Goal: Find specific page/section: Find specific page/section

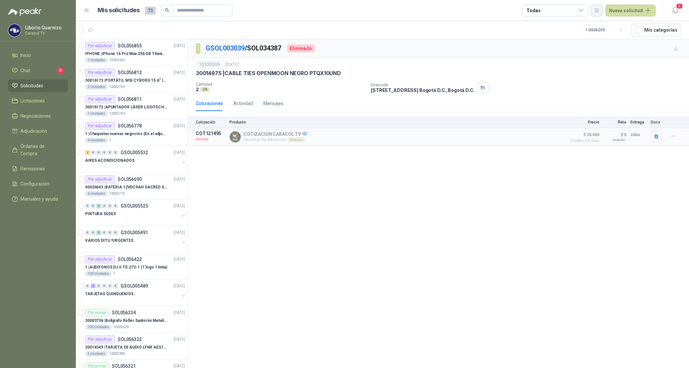
click at [596, 11] on icon "button" at bounding box center [597, 11] width 6 height 6
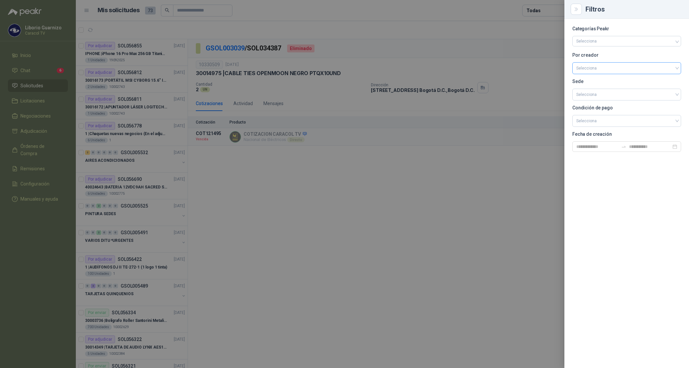
click at [597, 68] on input "search" at bounding box center [626, 68] width 101 height 10
click at [597, 102] on div "[PERSON_NAME]" at bounding box center [626, 102] width 98 height 7
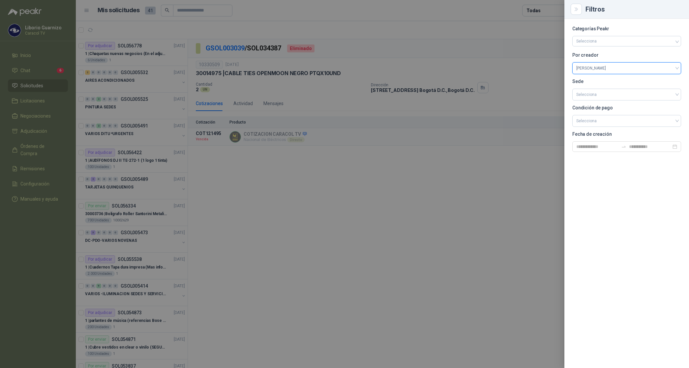
click at [541, 9] on div at bounding box center [344, 184] width 689 height 368
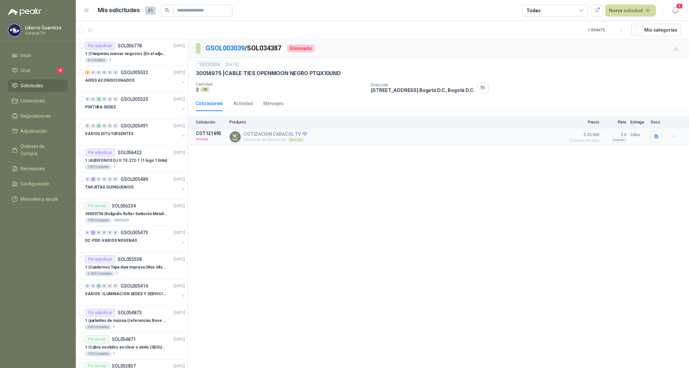
click at [541, 9] on div "Todas" at bounding box center [555, 11] width 66 height 12
click at [545, 41] on button "2 Por cotizar" at bounding box center [557, 37] width 60 height 11
drag, startPoint x: 545, startPoint y: 41, endPoint x: 544, endPoint y: 51, distance: 10.7
click at [544, 51] on div "14 Por adjudicar" at bounding box center [547, 49] width 36 height 5
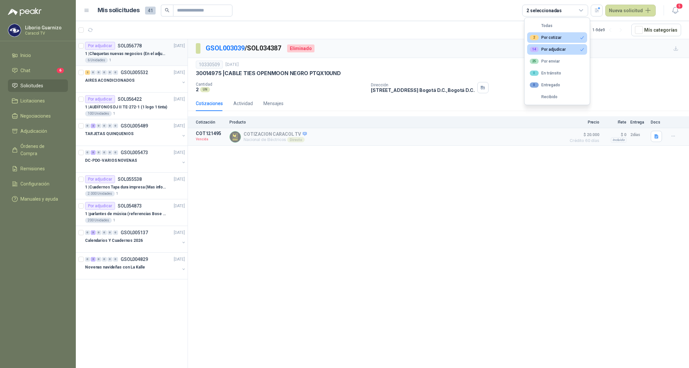
click at [144, 54] on p "1 | Chaquetas nuevas negocios (En el adjunto mas informacion)" at bounding box center [126, 54] width 82 height 6
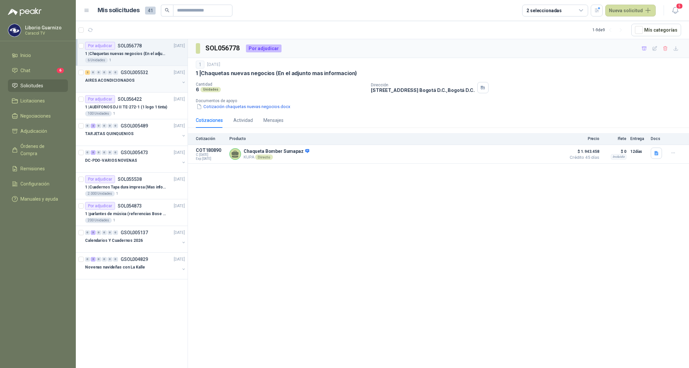
click at [92, 77] on p "AIRES ACONDICIONADOS" at bounding box center [109, 80] width 49 height 6
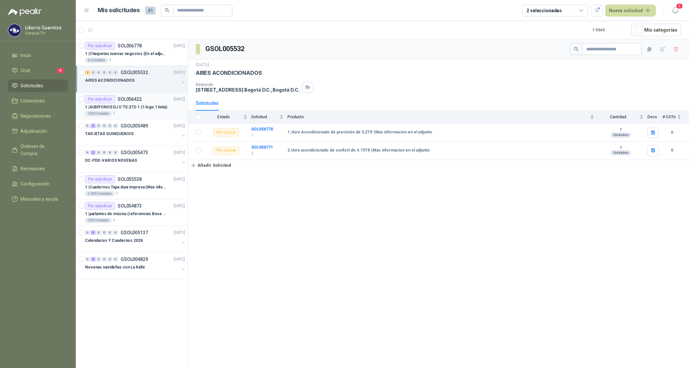
click at [116, 105] on p "1 | AUDÍFONOS DJ II TE-272-1 (1 logo 1 tinta)" at bounding box center [126, 107] width 82 height 6
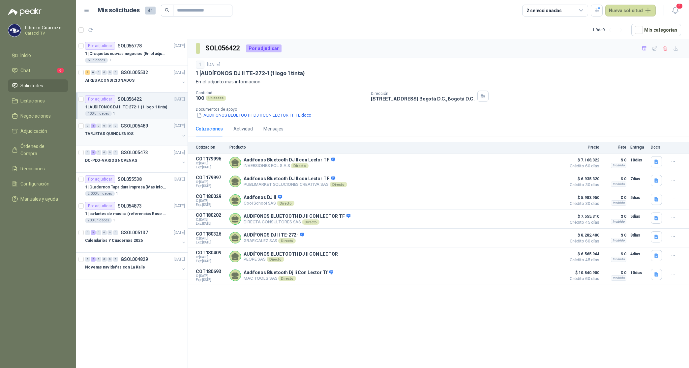
click at [118, 136] on p "TARJETAS QUINQUENIOS" at bounding box center [109, 134] width 48 height 6
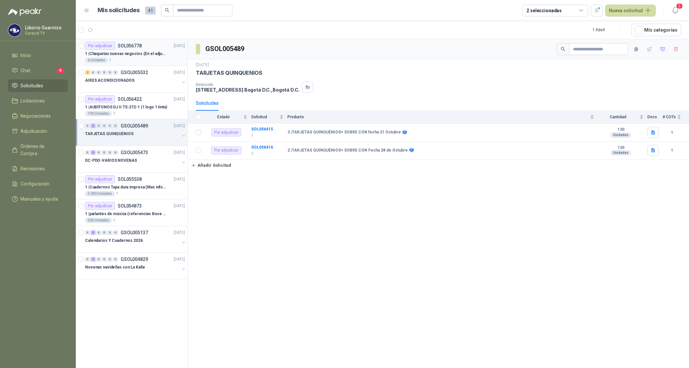
click at [125, 54] on p "1 | Chaquetas nuevas negocios (En el adjunto mas informacion)" at bounding box center [126, 54] width 82 height 6
